Goal: Find contact information: Find contact information

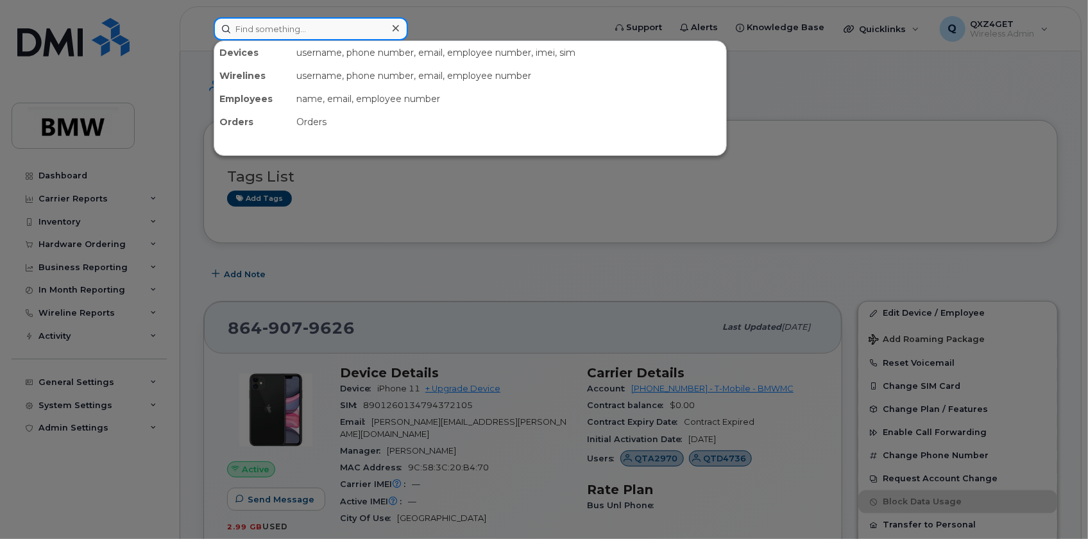
click at [261, 24] on input at bounding box center [311, 28] width 194 height 23
paste input "[PERSON_NAME]"
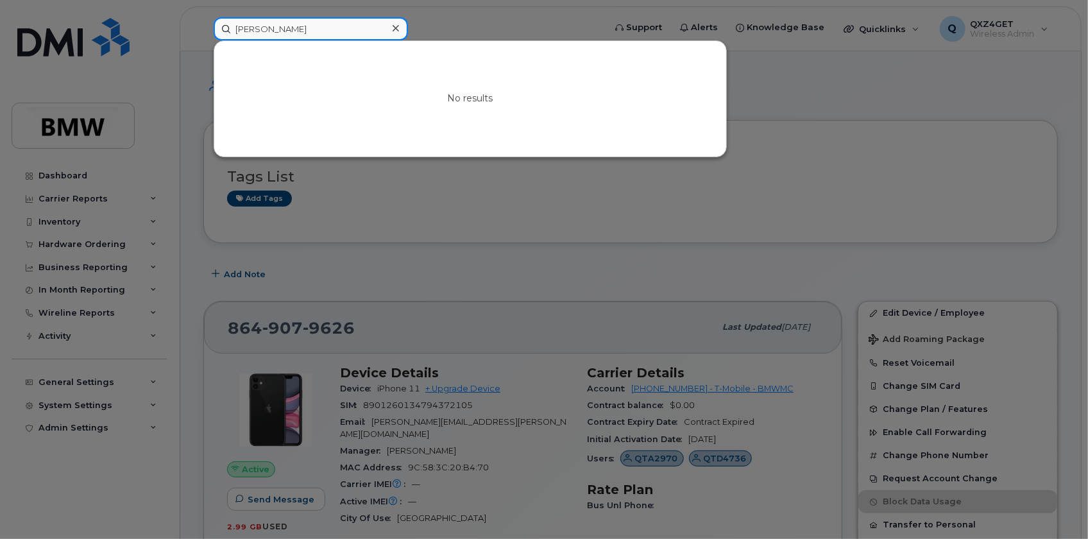
type input "[PERSON_NAME]"
click at [393, 28] on icon at bounding box center [396, 28] width 6 height 10
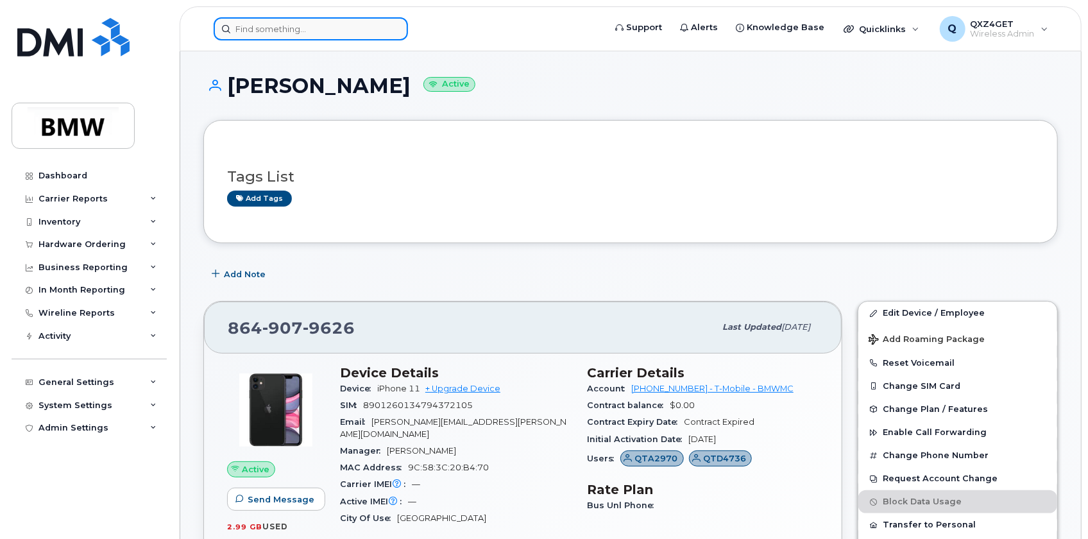
click at [285, 30] on input at bounding box center [311, 28] width 194 height 23
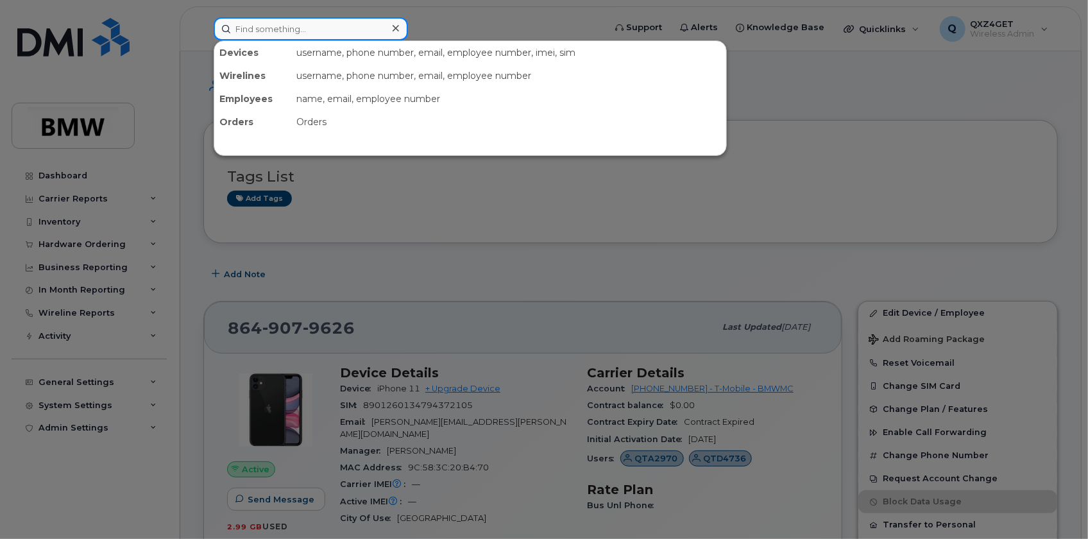
paste input "[PERSON_NAME]"
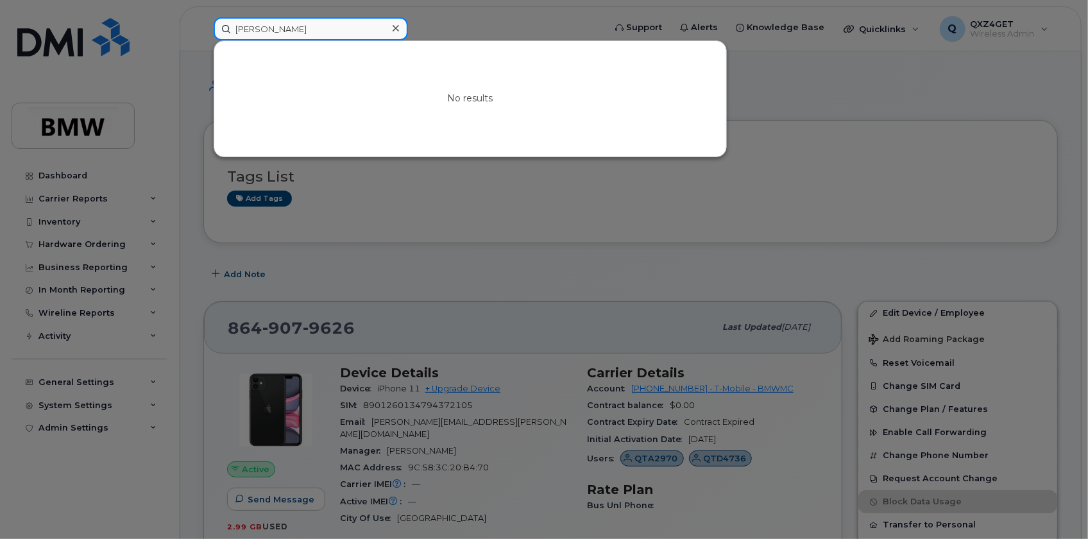
click at [266, 27] on input "[PERSON_NAME]" at bounding box center [311, 28] width 194 height 23
drag, startPoint x: 311, startPoint y: 32, endPoint x: 296, endPoint y: 31, distance: 14.1
click at [309, 32] on input "[PERSON_NAME]" at bounding box center [311, 28] width 194 height 23
drag, startPoint x: 272, startPoint y: 31, endPoint x: 203, endPoint y: 29, distance: 69.3
click at [203, 29] on div "[PERSON_NAME] No results" at bounding box center [404, 28] width 403 height 23
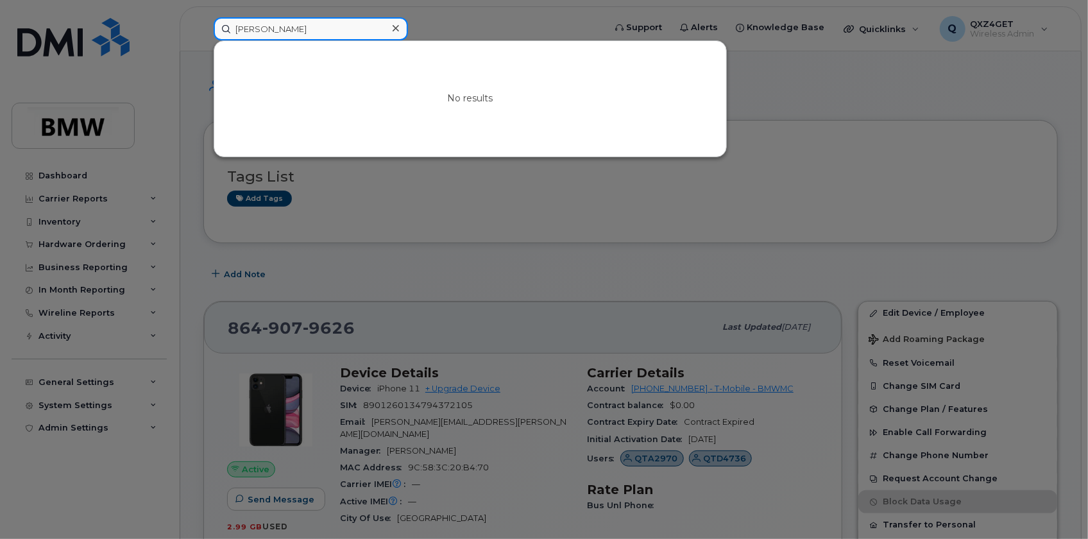
paste input "[PERSON_NAME][EMAIL_ADDRESS][PERSON_NAME][DOMAIN_NAME]"
type input "[PERSON_NAME] [PERSON_NAME][EMAIL_ADDRESS][PERSON_NAME][DOMAIN_NAME]"
click at [395, 28] on icon at bounding box center [396, 28] width 6 height 6
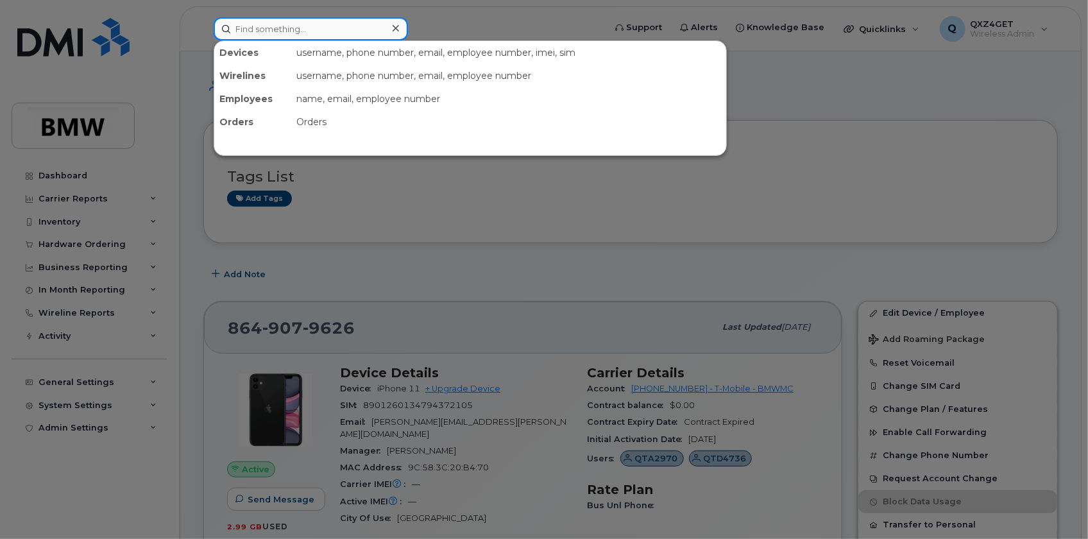
paste input "[PERSON_NAME][EMAIL_ADDRESS][PERSON_NAME][DOMAIN_NAME]"
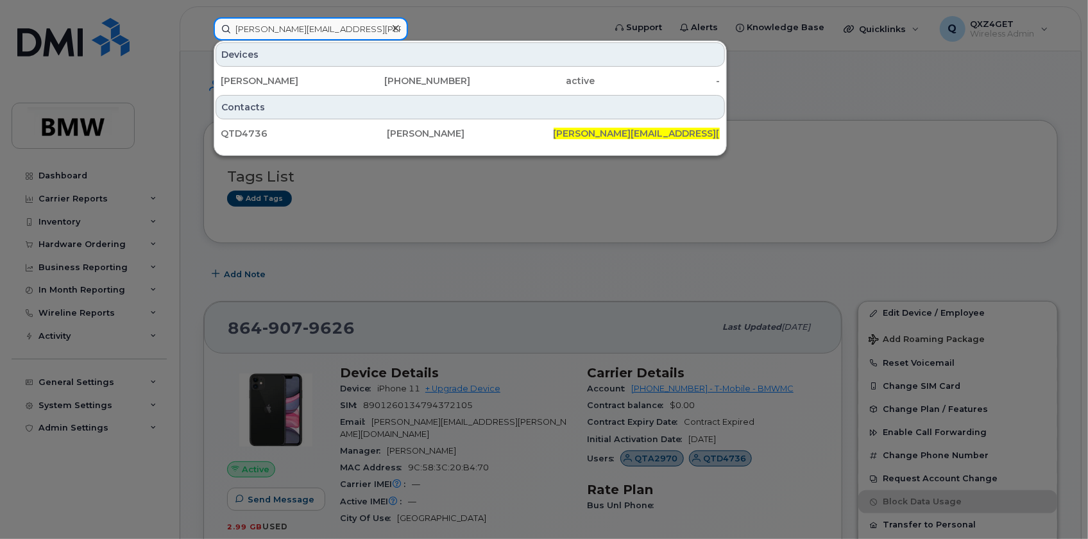
type input "[PERSON_NAME][EMAIL_ADDRESS][PERSON_NAME][DOMAIN_NAME]"
click at [834, 116] on div at bounding box center [544, 269] width 1088 height 539
